Goal: Check status

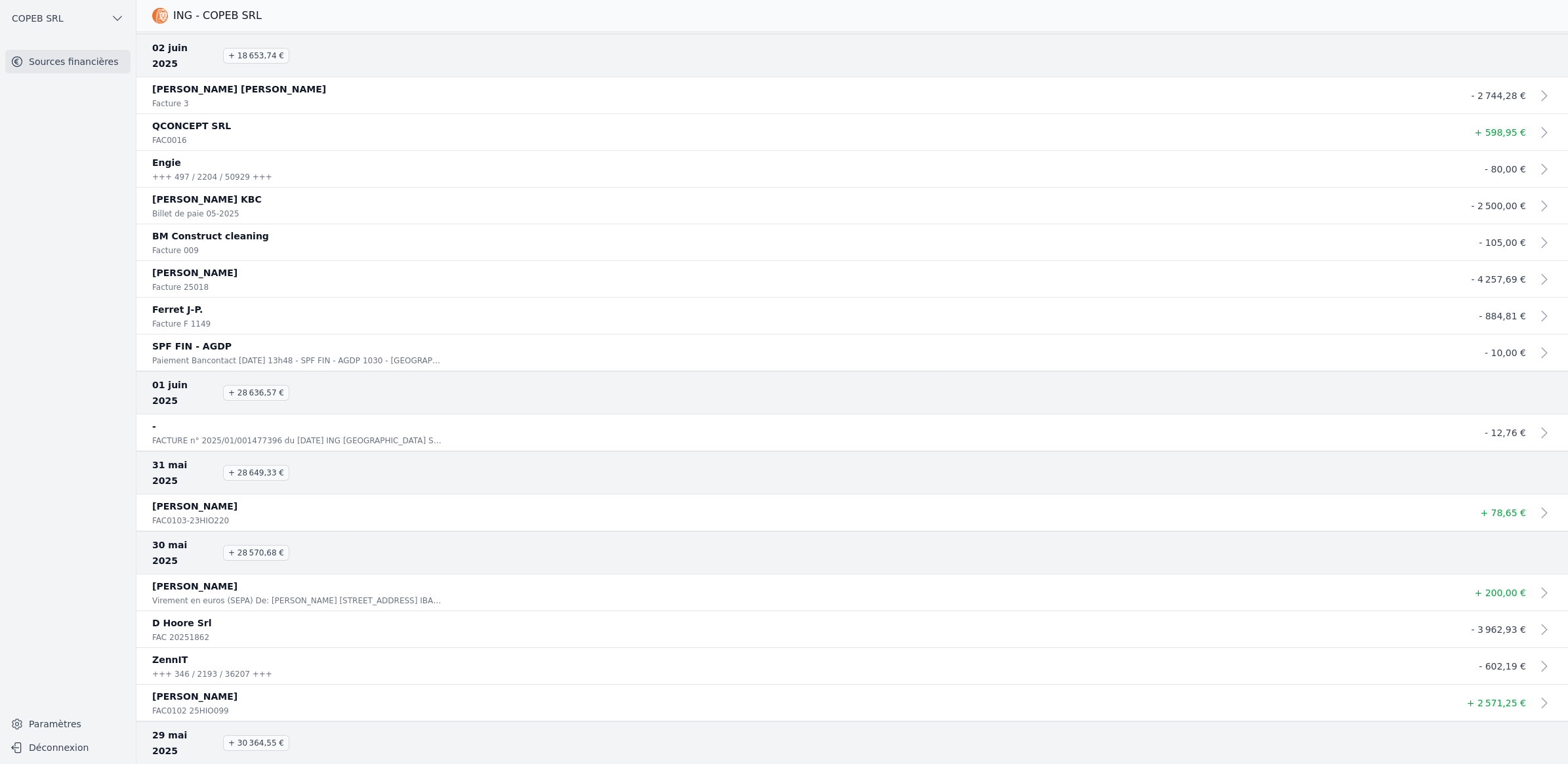
scroll to position [13003, 0]
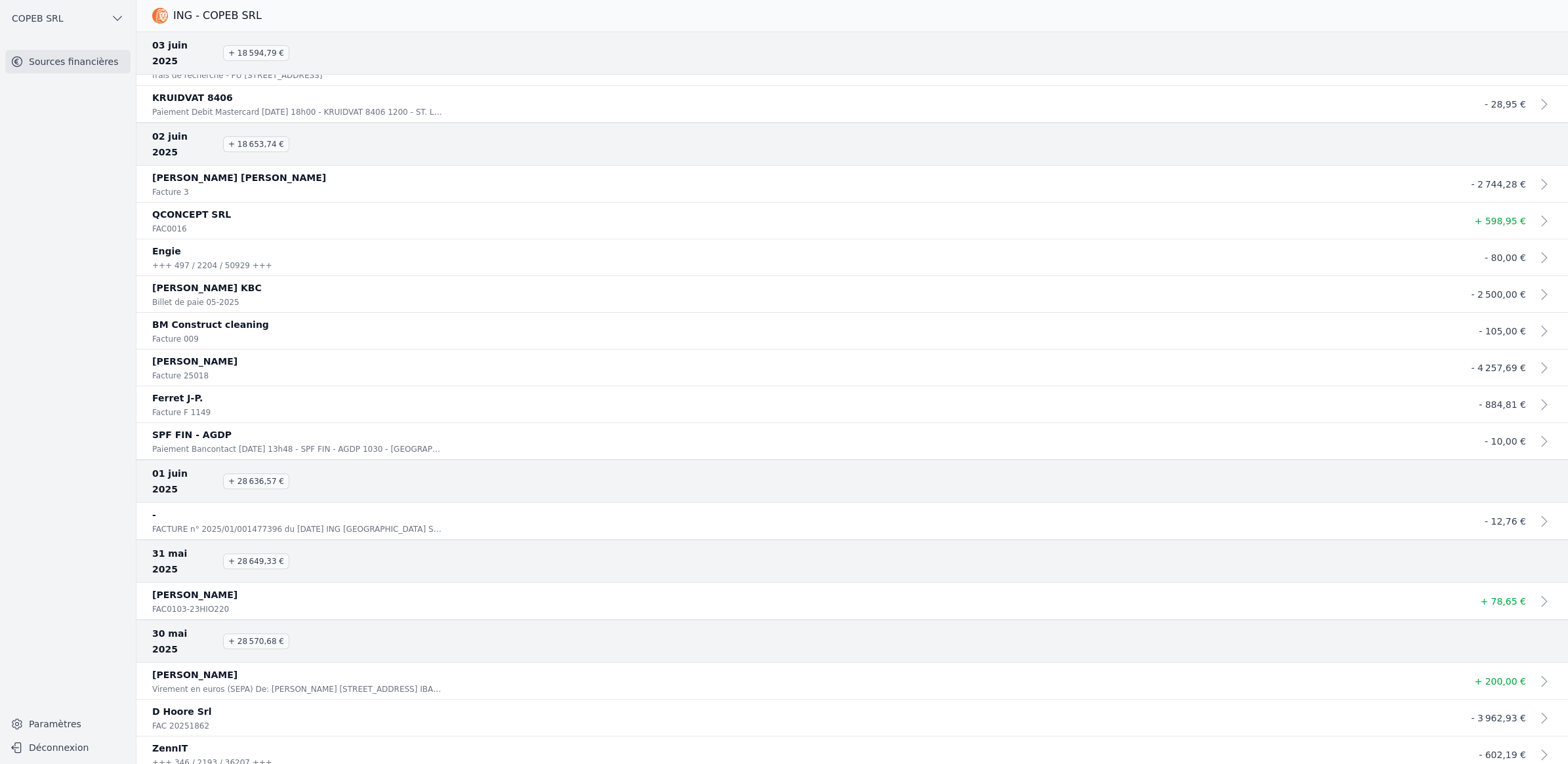
click at [696, 219] on p "QCONCEPT SRL" at bounding box center [800, 214] width 1295 height 16
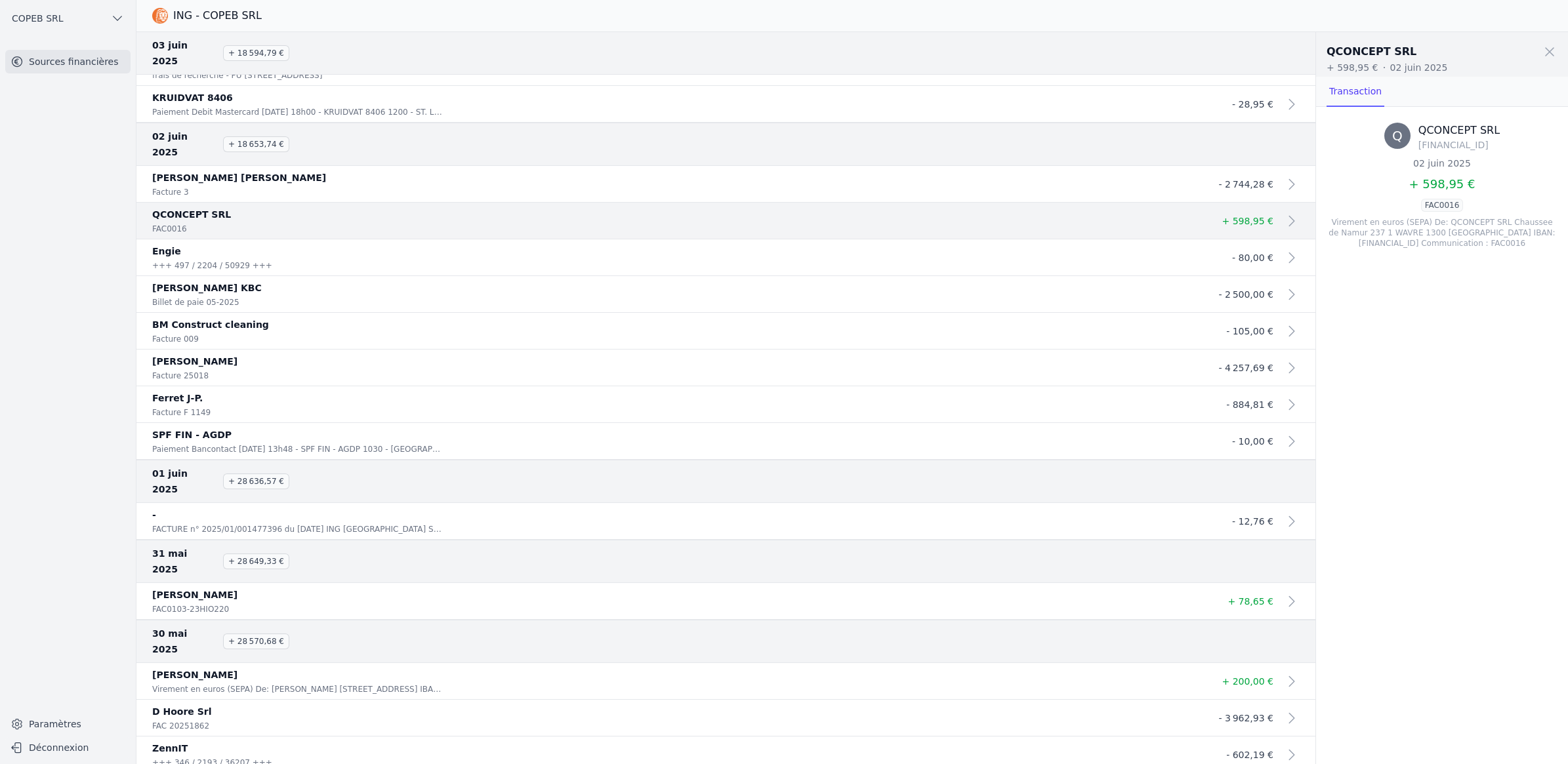
click at [696, 219] on p "QCONCEPT SRL" at bounding box center [673, 214] width 1043 height 16
click at [696, 50] on span at bounding box center [1549, 51] width 29 height 29
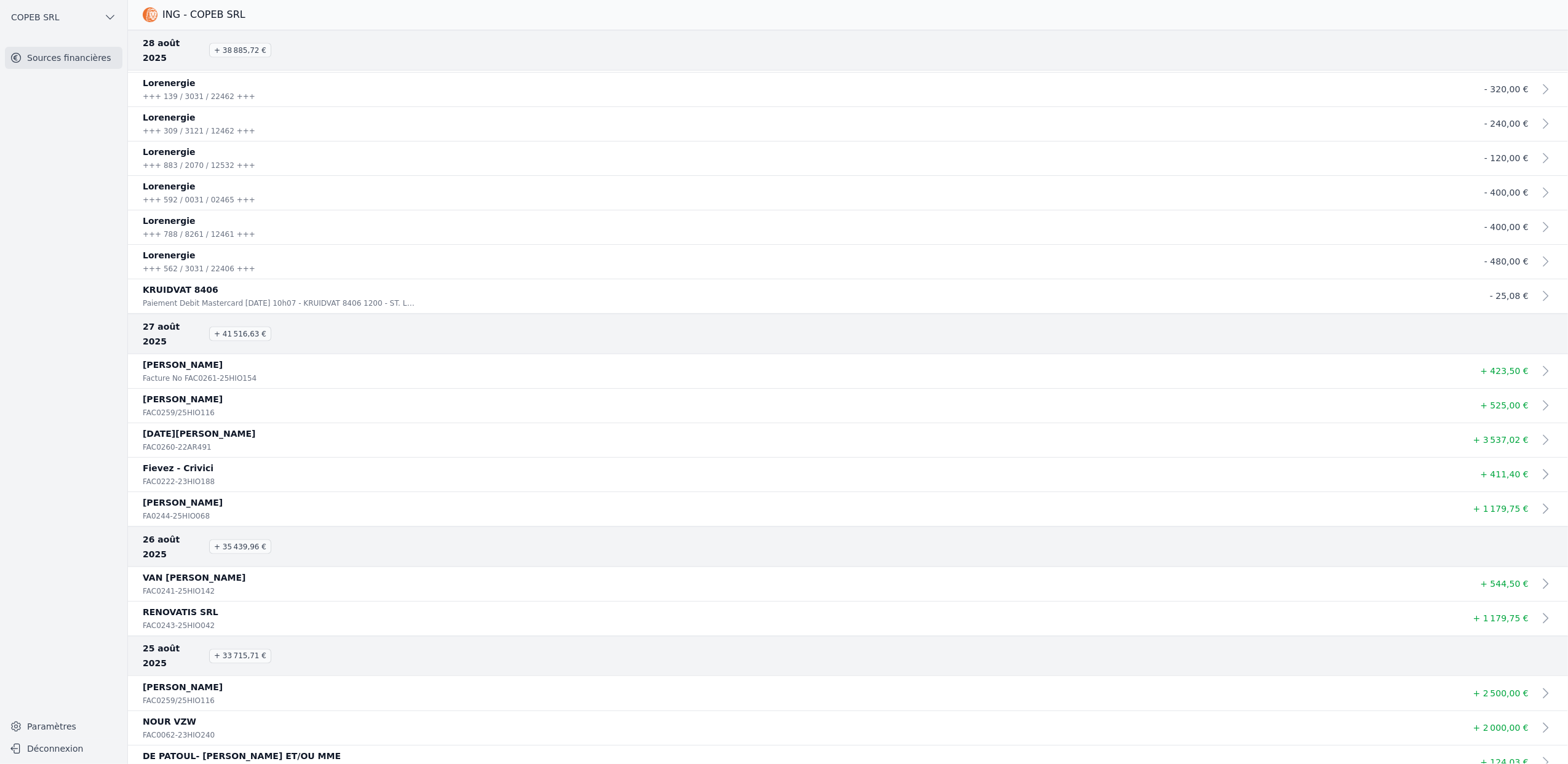
scroll to position [1817, 0]
click at [326, 299] on p "RENOVATIS SRL" at bounding box center [799, 612] width 1312 height 15
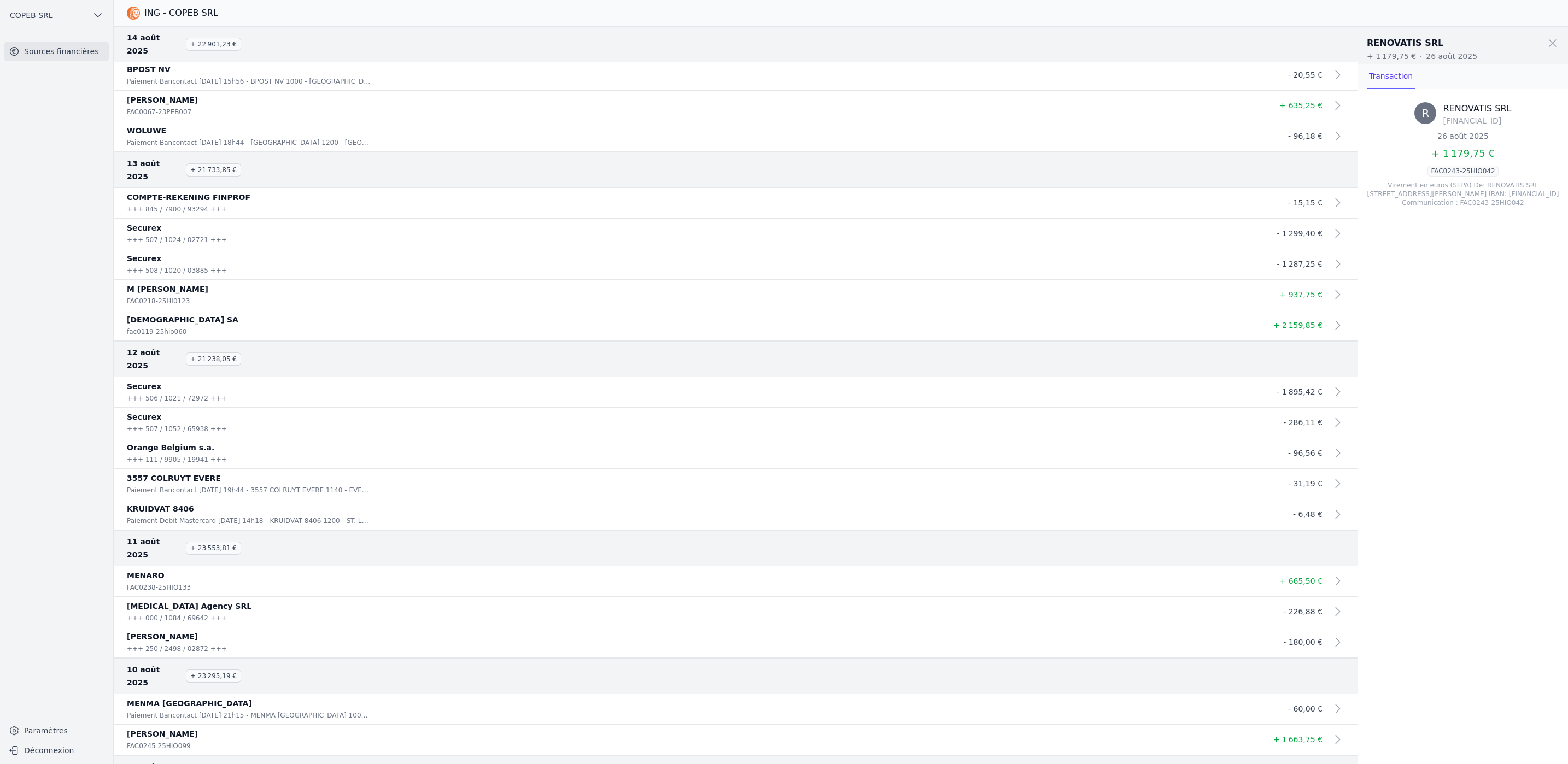
scroll to position [3283, 0]
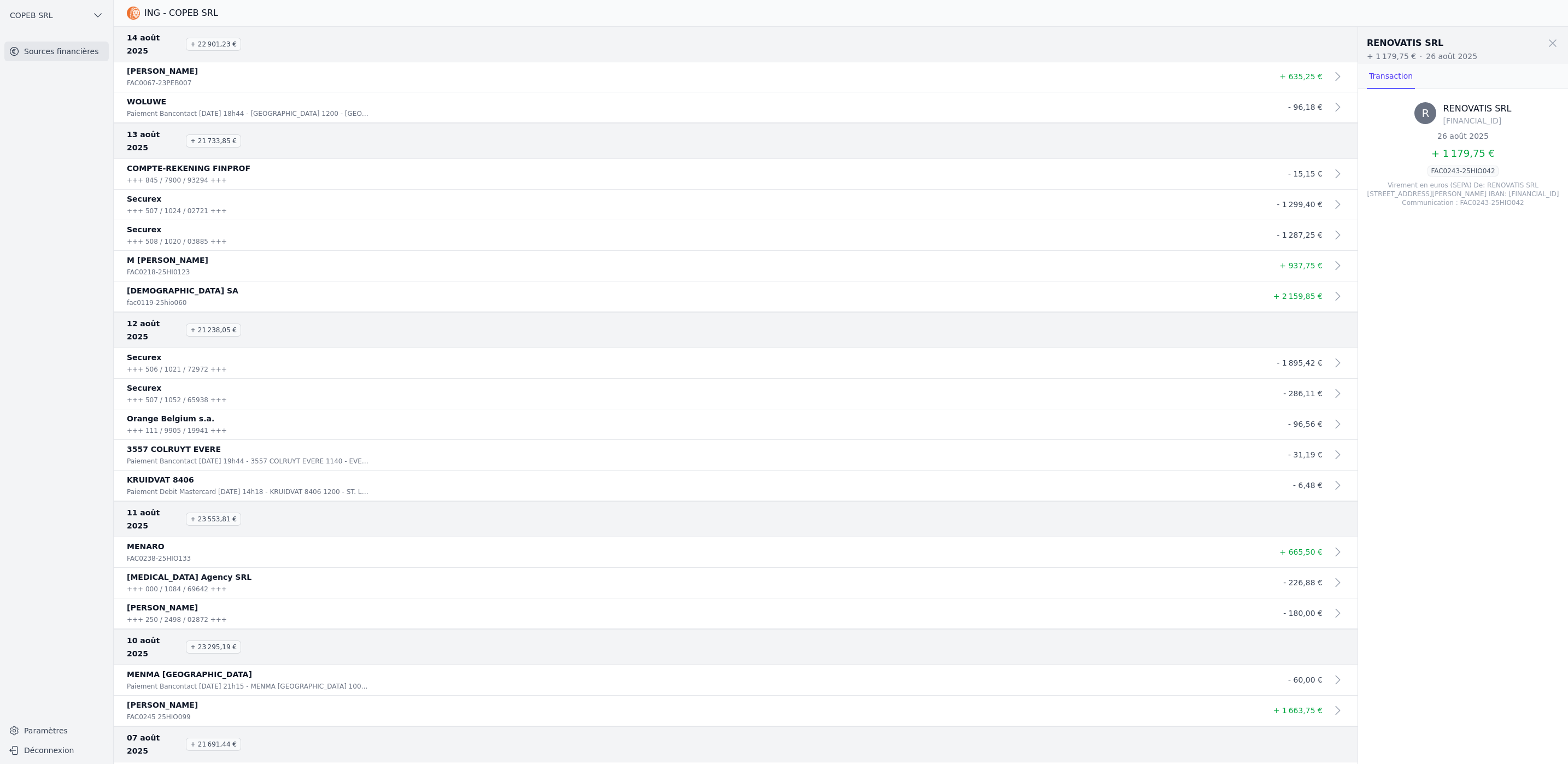
click at [325, 265] on p "FAC0238-25HIO133" at bounding box center [249, 559] width 245 height 11
